Goal: Transaction & Acquisition: Subscribe to service/newsletter

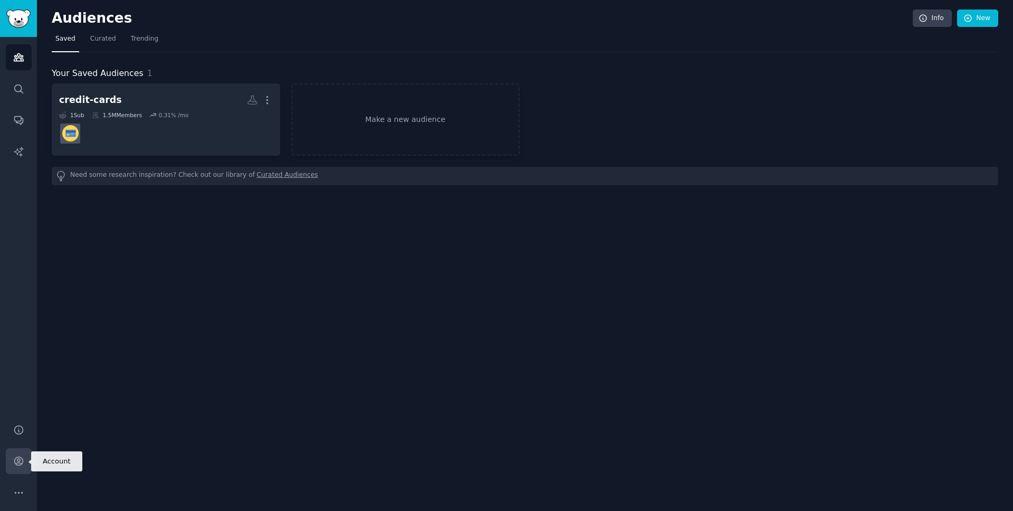
click at [19, 453] on link "Account" at bounding box center [19, 461] width 26 height 26
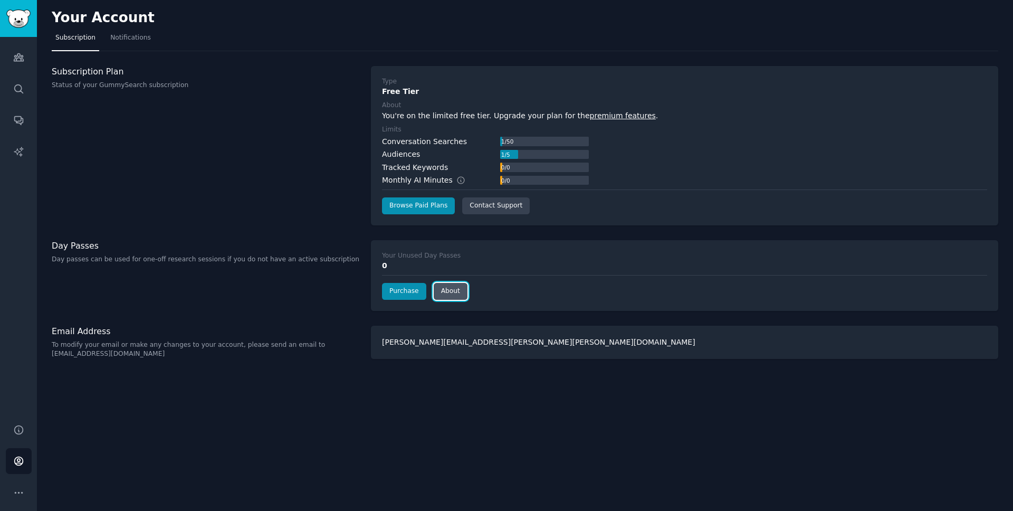
click at [448, 292] on link "About" at bounding box center [451, 291] width 34 height 17
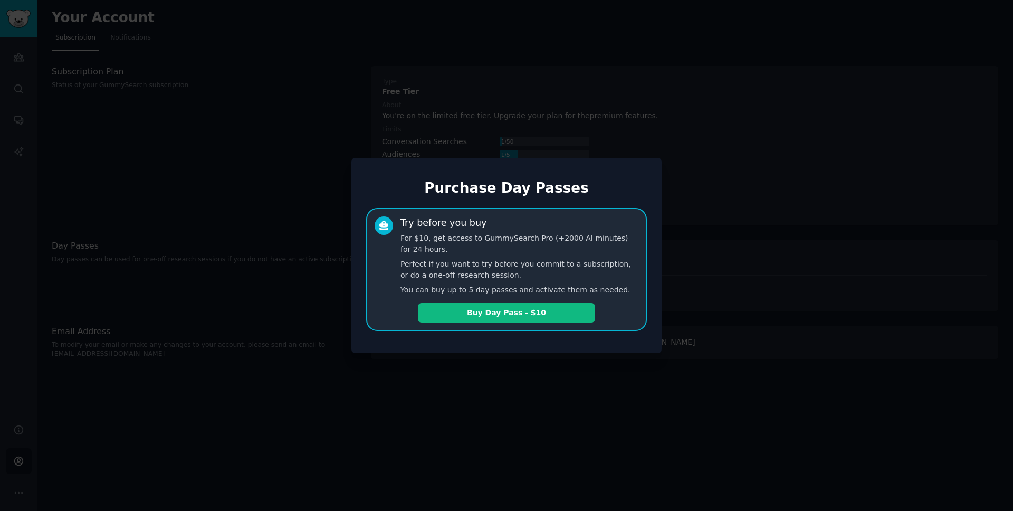
click at [285, 162] on div at bounding box center [506, 255] width 1013 height 511
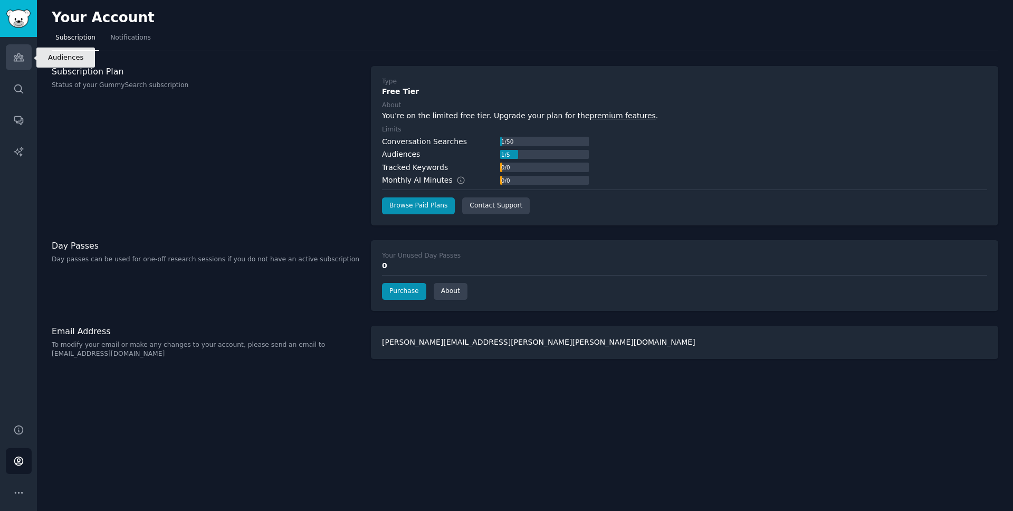
click at [20, 63] on link "Audiences" at bounding box center [19, 57] width 26 height 26
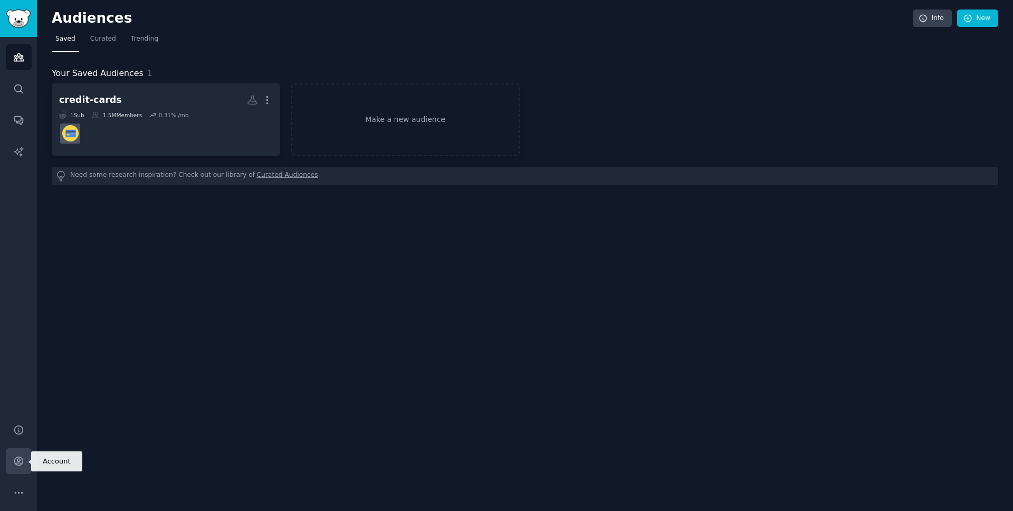
click at [23, 457] on icon "Sidebar" at bounding box center [18, 460] width 11 height 11
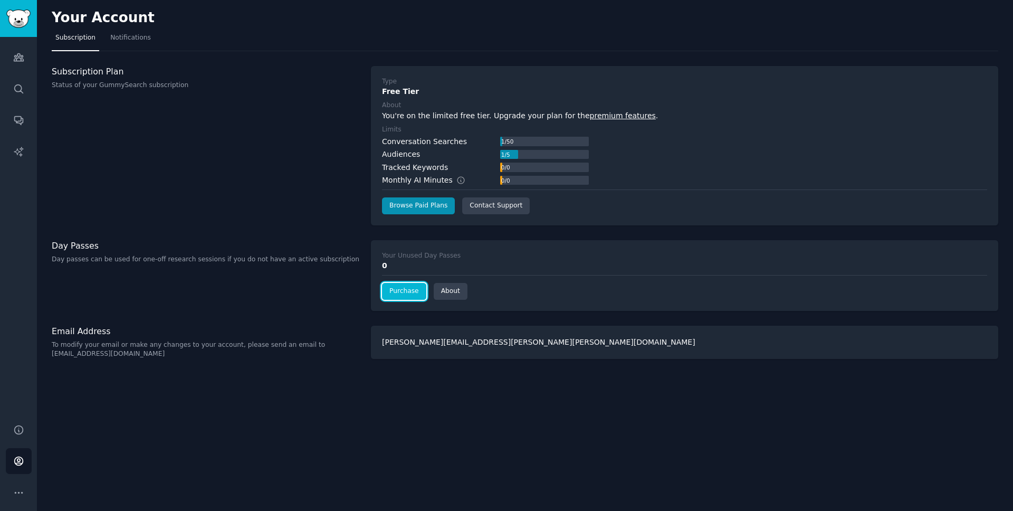
click at [409, 290] on link "Purchase" at bounding box center [404, 291] width 44 height 17
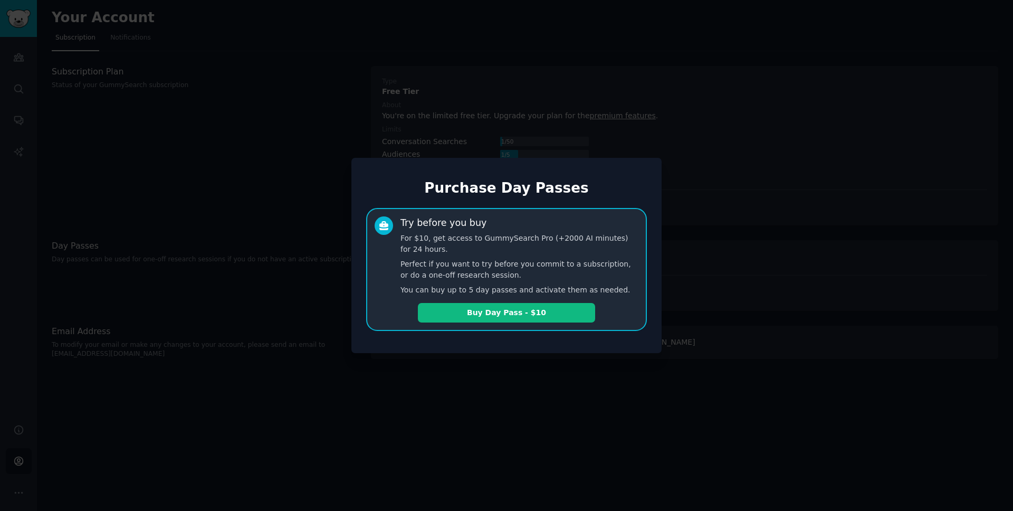
click at [274, 192] on div at bounding box center [506, 255] width 1013 height 511
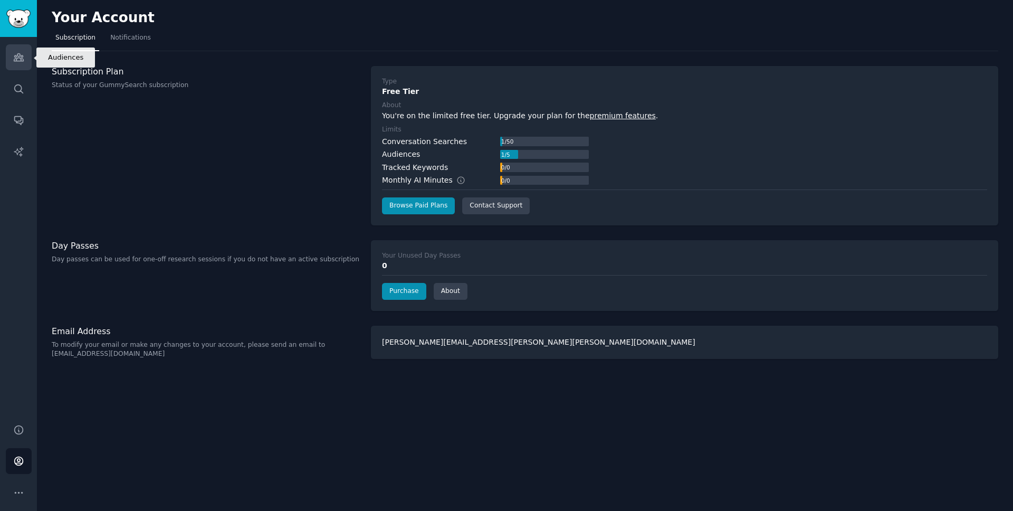
click at [13, 63] on link "Audiences" at bounding box center [19, 57] width 26 height 26
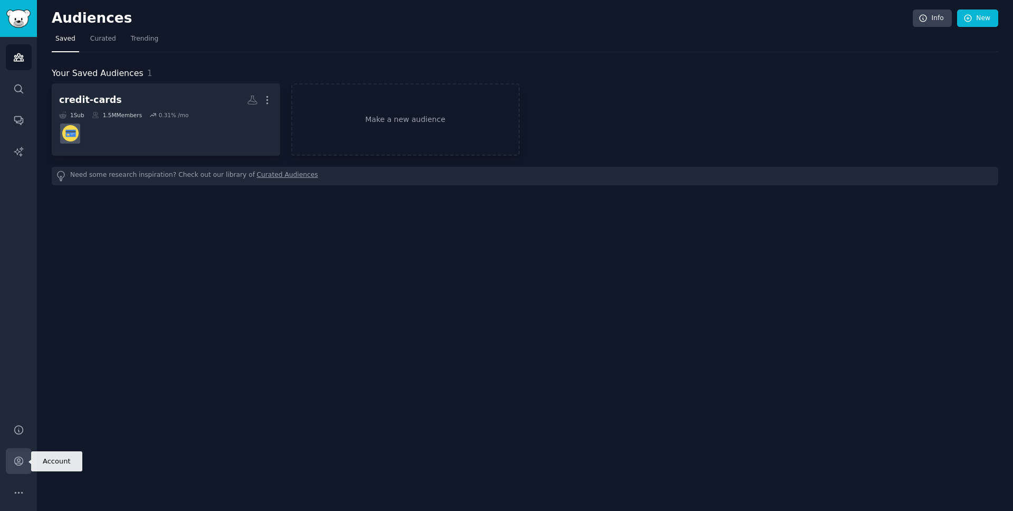
click at [13, 458] on icon "Sidebar" at bounding box center [18, 460] width 11 height 11
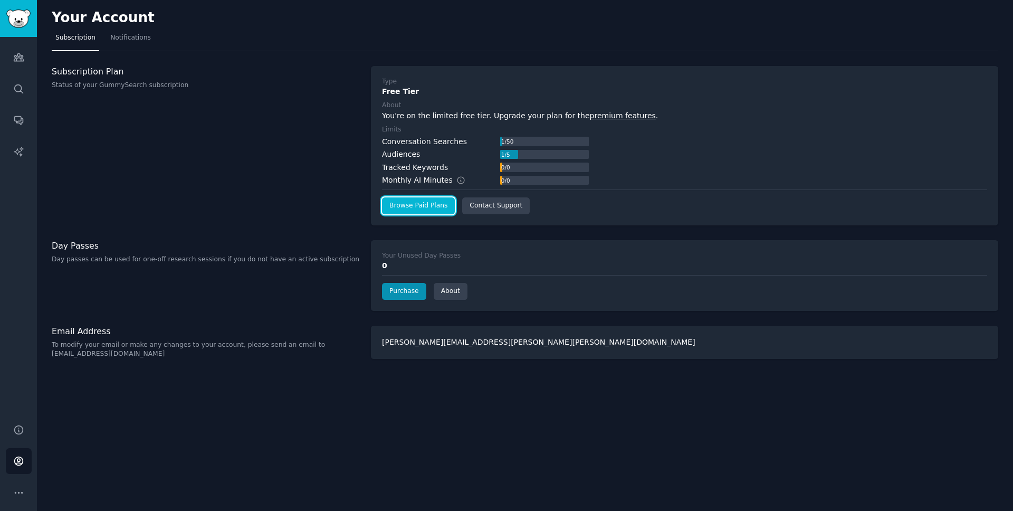
click at [424, 206] on link "Browse Paid Plans" at bounding box center [418, 205] width 73 height 17
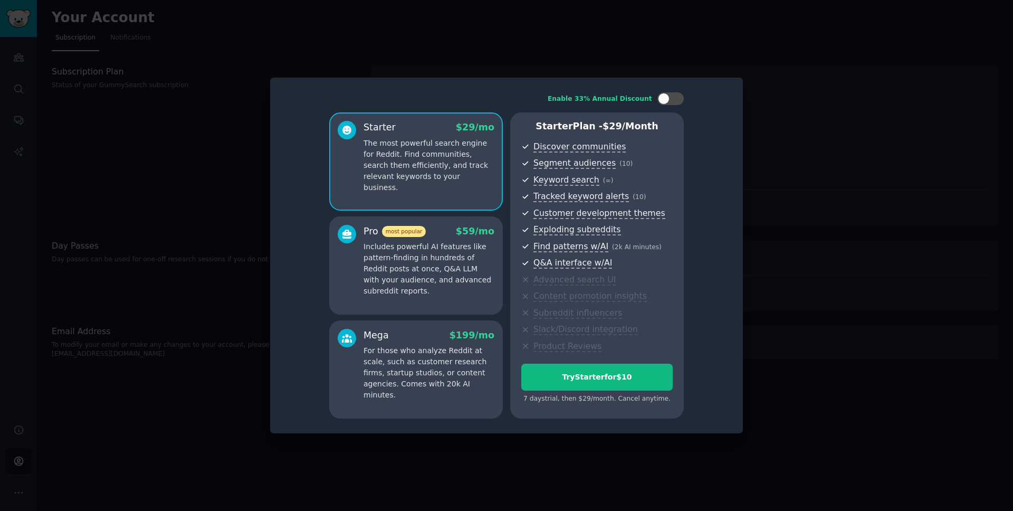
click at [436, 289] on p "Includes powerful AI features like pattern-finding in hundreds of Reddit posts …" at bounding box center [429, 268] width 131 height 55
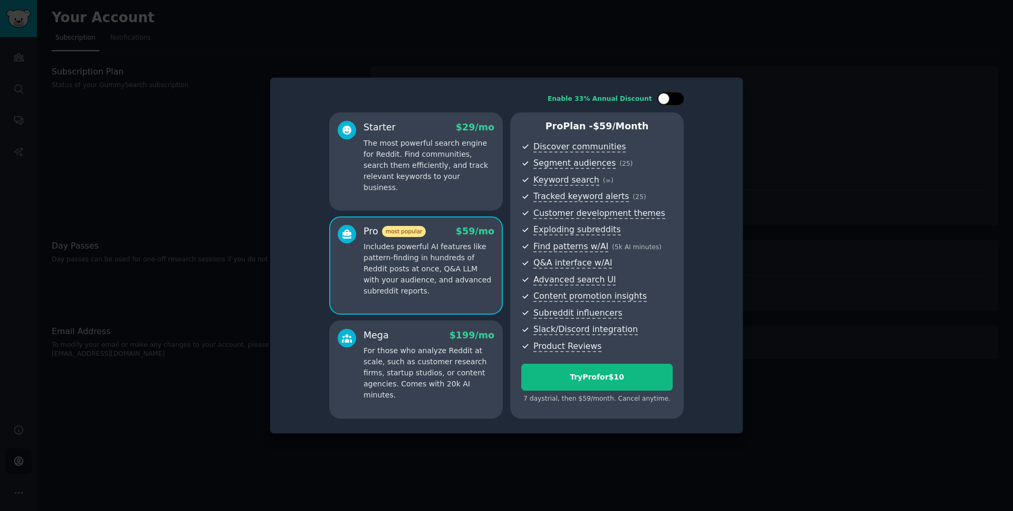
click at [681, 98] on div at bounding box center [671, 98] width 26 height 13
click at [681, 98] on div at bounding box center [678, 99] width 12 height 12
checkbox input "false"
click at [422, 359] on p "For those who analyze Reddit at scale, such as customer research firms, startup…" at bounding box center [429, 372] width 131 height 55
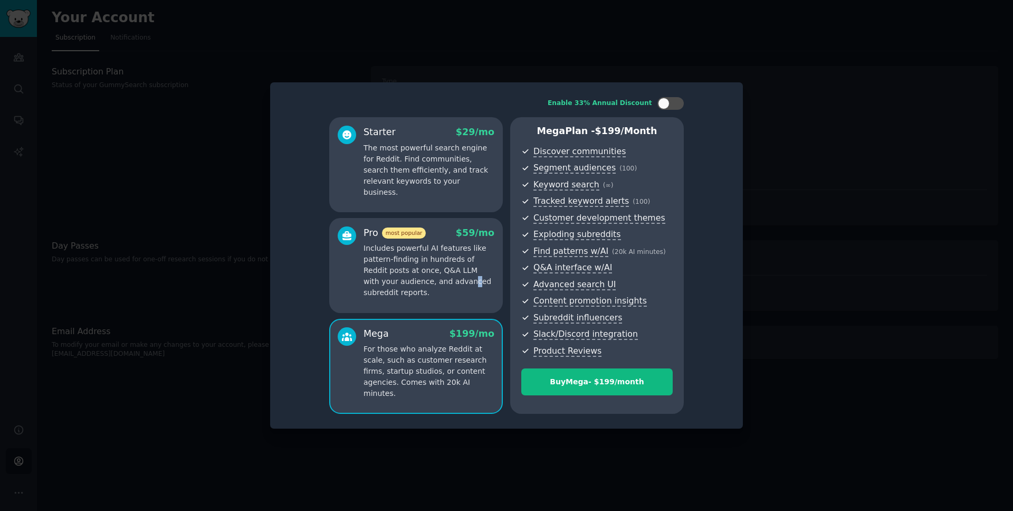
click at [435, 284] on p "Includes powerful AI features like pattern-finding in hundreds of Reddit posts …" at bounding box center [429, 270] width 131 height 55
